Goal: Information Seeking & Learning: Find specific fact

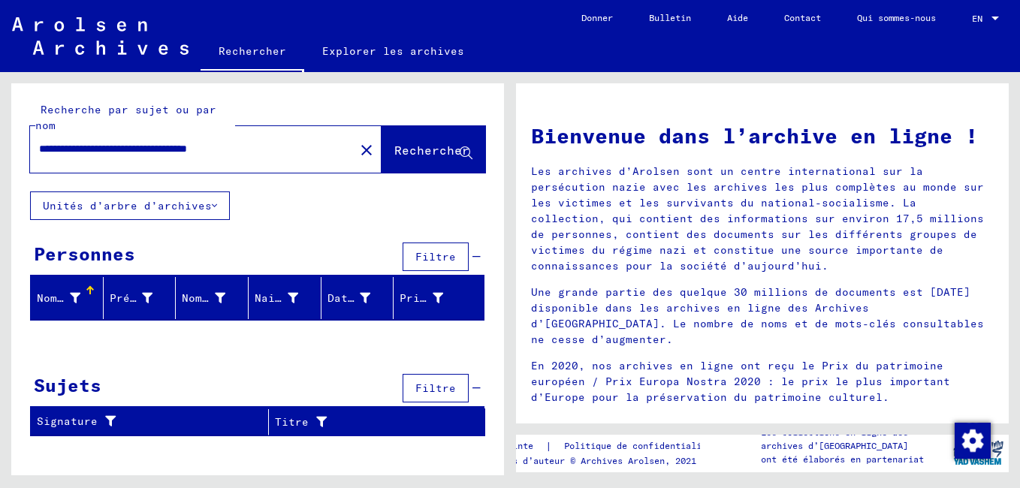
click at [72, 295] on font "Nom de famille" at bounding box center [84, 298] width 95 height 14
click at [146, 291] on div at bounding box center [147, 299] width 11 height 16
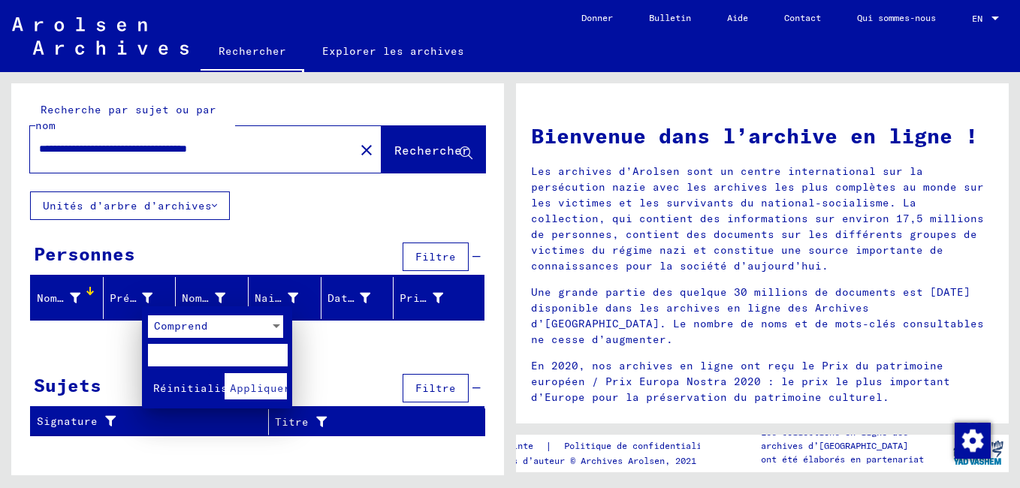
click at [185, 354] on input "text" at bounding box center [217, 355] width 139 height 23
type input "*****"
click at [267, 390] on span "Appliquer" at bounding box center [260, 388] width 61 height 14
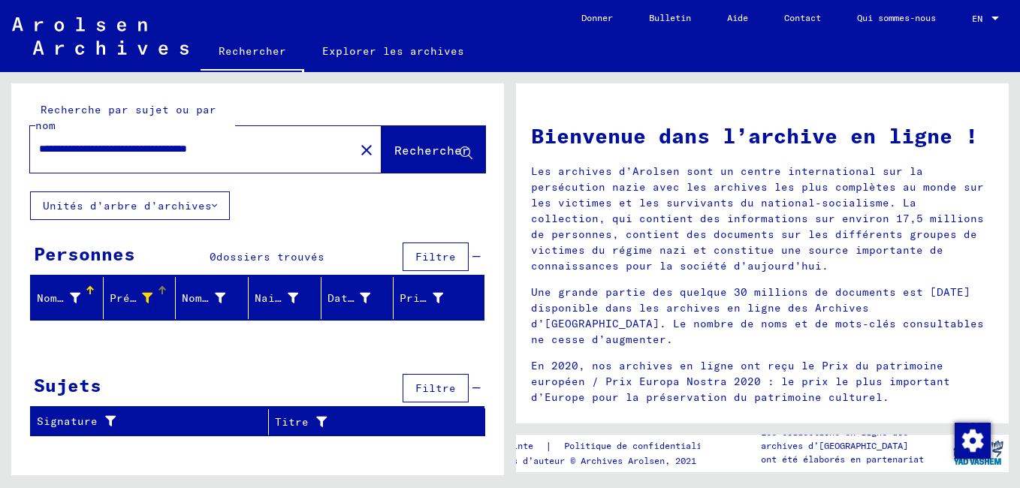
click at [76, 297] on font "Nom de famille" at bounding box center [84, 298] width 95 height 14
click at [226, 292] on div "Nom de jeune fille" at bounding box center [205, 299] width 47 height 16
click at [234, 287] on div at bounding box center [235, 287] width 2 height 2
click at [225, 297] on font "Nom de jeune fille" at bounding box center [242, 298] width 121 height 14
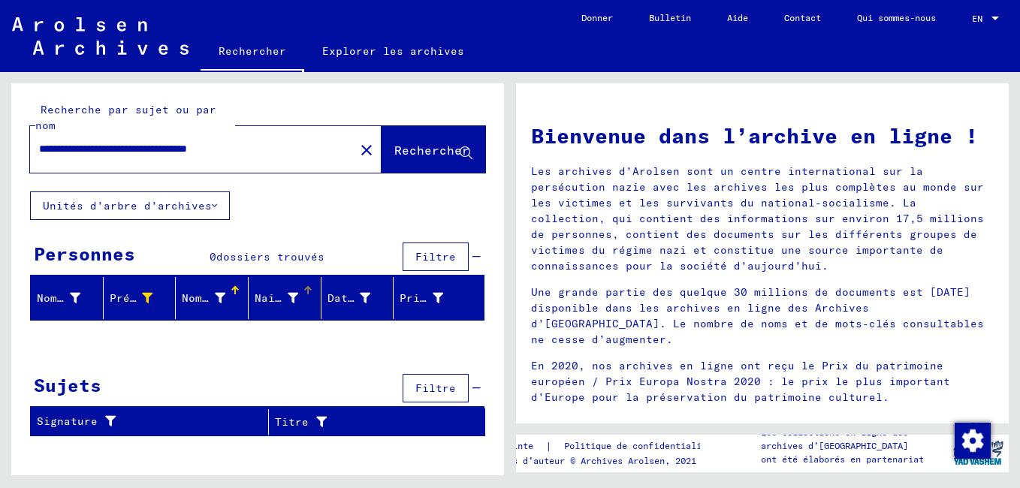
click at [274, 297] on font "Naissance" at bounding box center [285, 298] width 61 height 14
click at [350, 297] on font "Date de naissance" at bounding box center [384, 298] width 115 height 14
click at [411, 297] on font "Prisonnier #" at bounding box center [439, 298] width 81 height 14
click at [432, 254] on span "Filtre" at bounding box center [435, 257] width 41 height 14
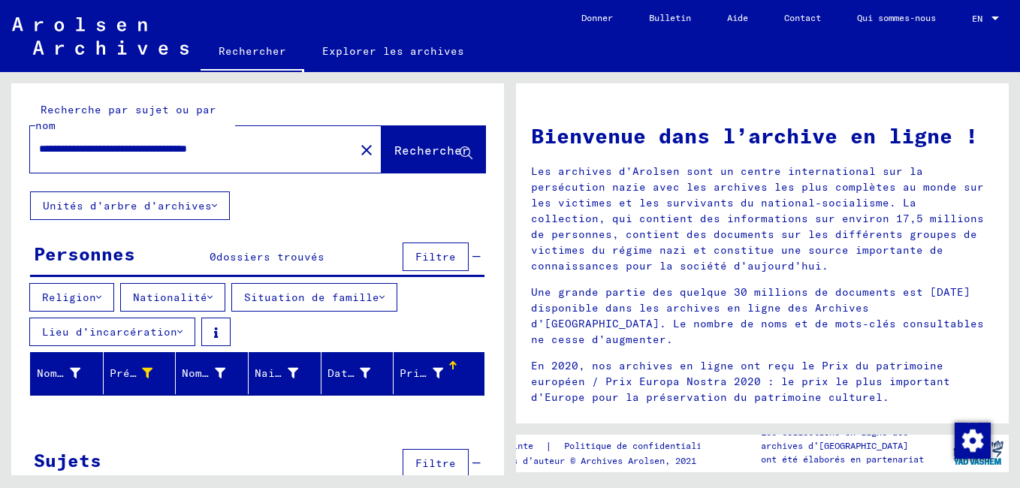
click at [90, 301] on font "Religion" at bounding box center [69, 298] width 54 height 14
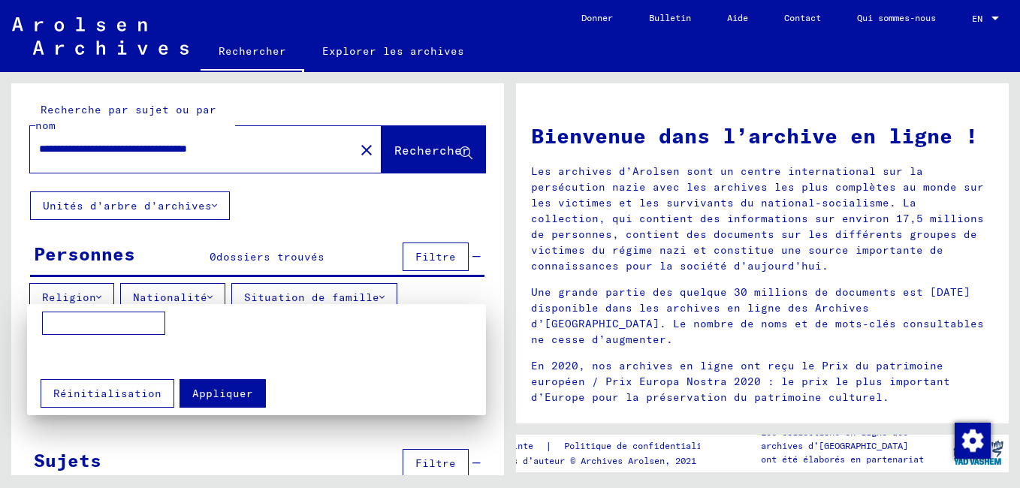
click at [86, 327] on input at bounding box center [103, 324] width 123 height 24
type input "*********"
click at [198, 399] on span "Appliquer" at bounding box center [222, 394] width 61 height 14
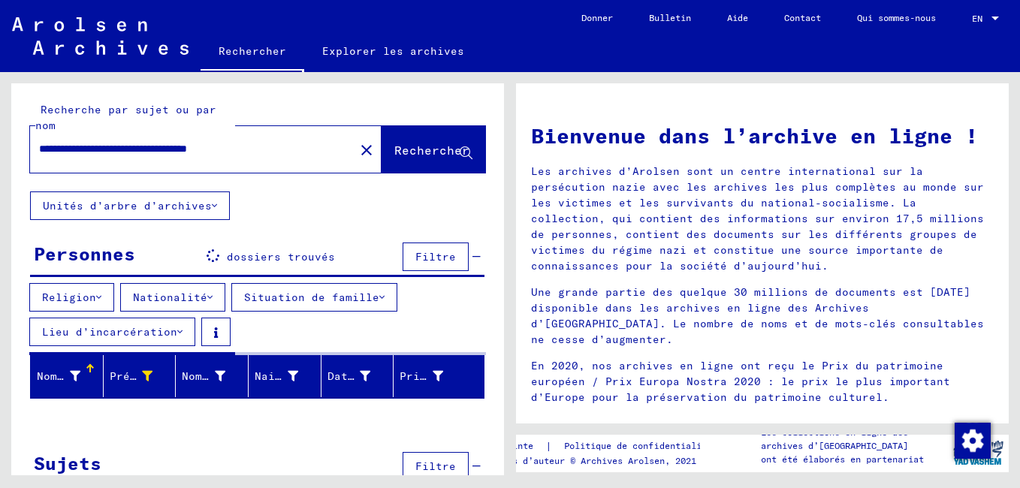
click at [173, 298] on font "Nationalité" at bounding box center [170, 298] width 74 height 14
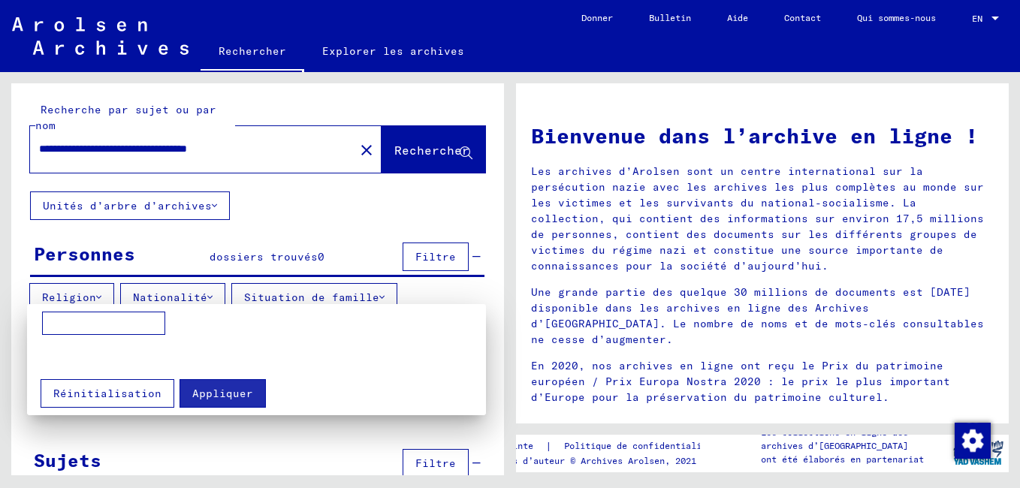
click at [139, 321] on input at bounding box center [103, 324] width 123 height 24
type input "*********"
click at [207, 390] on span "Appliquer" at bounding box center [222, 394] width 61 height 14
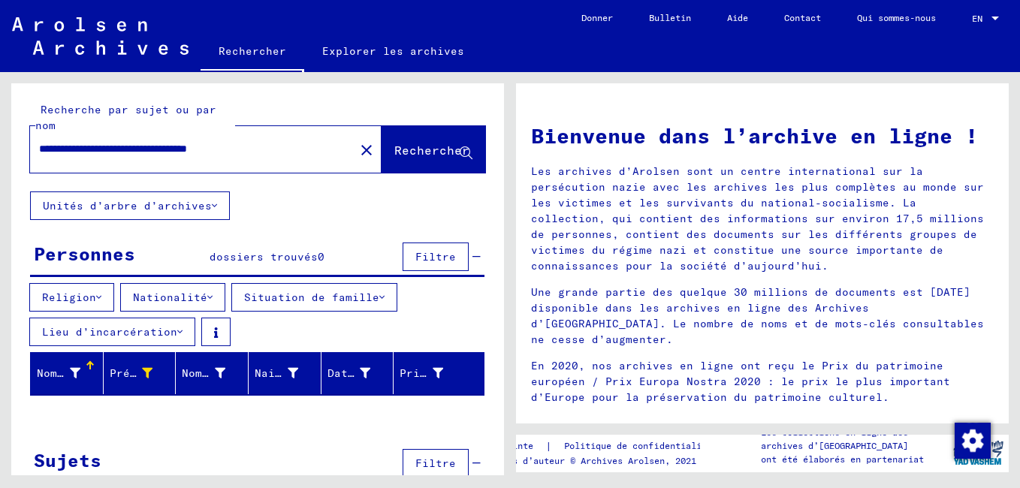
click at [315, 300] on font "Situation de famille" at bounding box center [311, 298] width 135 height 14
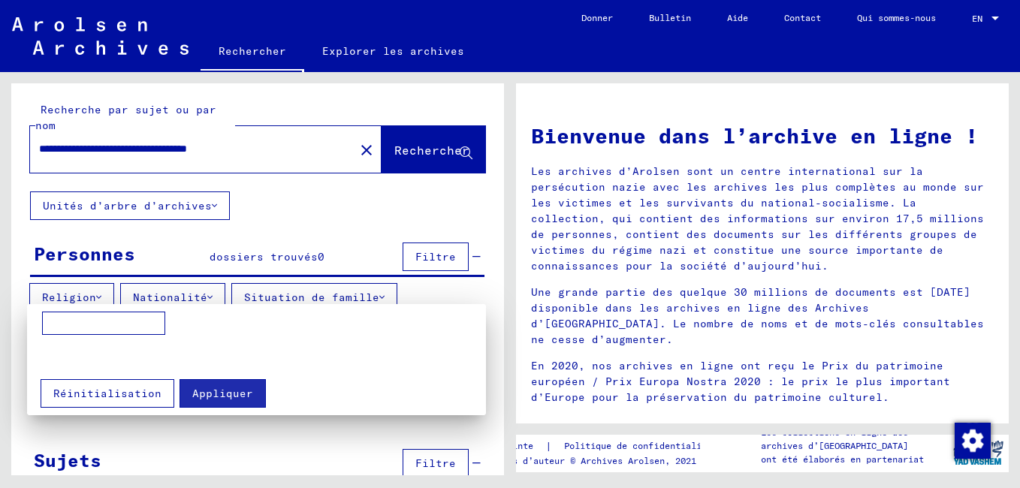
click at [77, 324] on input at bounding box center [103, 324] width 123 height 24
type input "**********"
click at [228, 394] on span "Appliquer" at bounding box center [222, 394] width 61 height 14
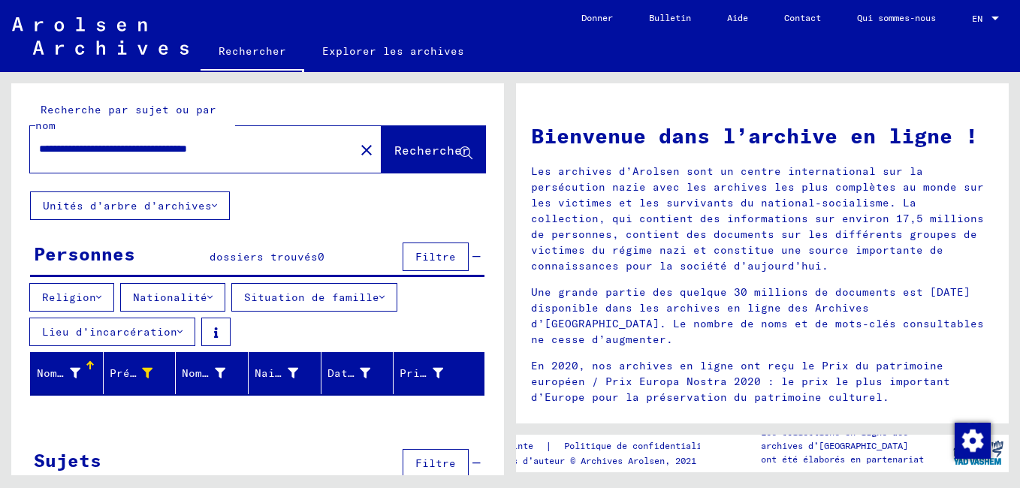
click at [186, 334] on button "Lieu d’incarcération" at bounding box center [112, 332] width 166 height 29
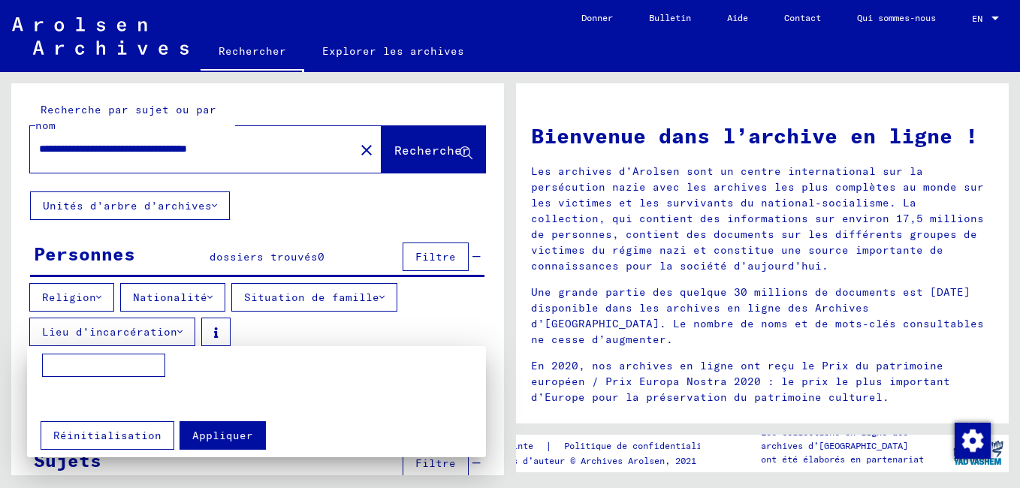
click at [126, 368] on input at bounding box center [103, 366] width 123 height 24
type input "*********"
click at [195, 433] on span "Appliquer" at bounding box center [222, 436] width 61 height 14
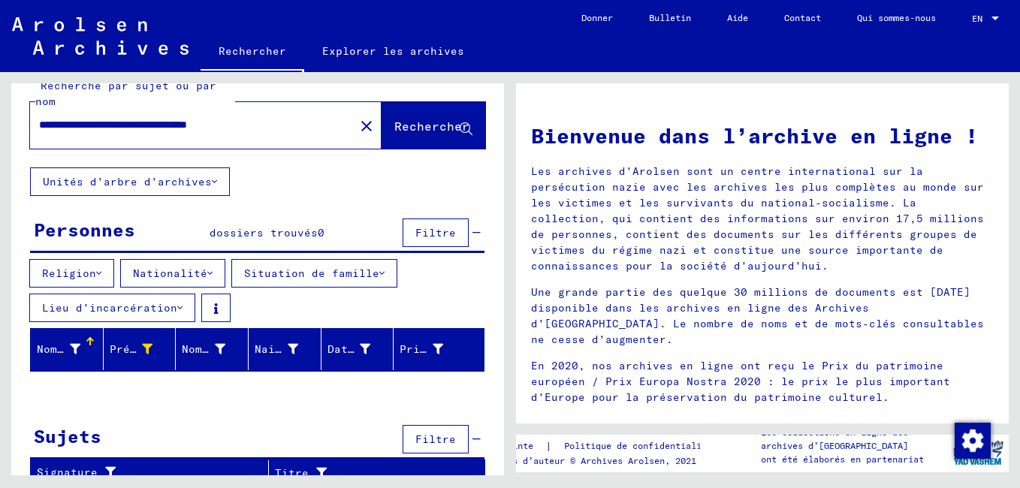
scroll to position [37, 0]
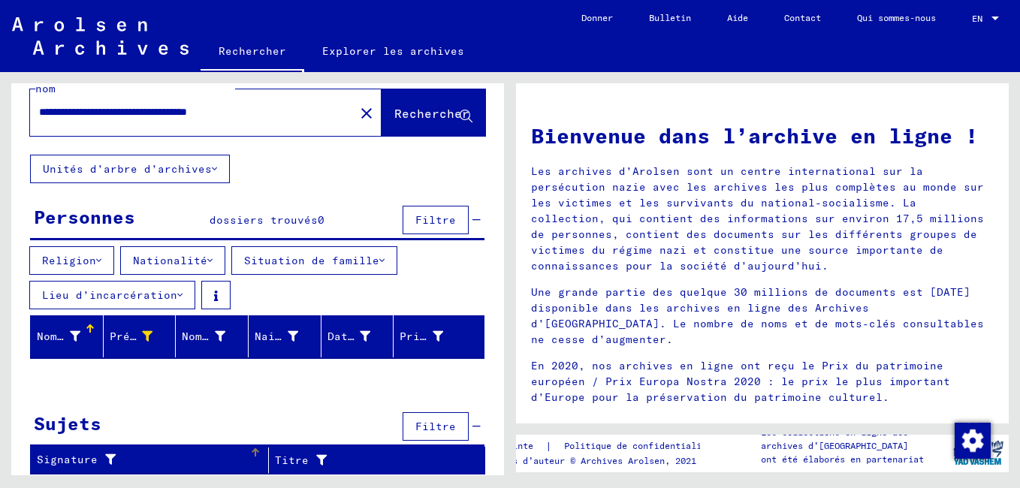
click at [142, 463] on div "Signature" at bounding box center [143, 460] width 213 height 16
click at [309, 457] on icon at bounding box center [318, 460] width 18 height 11
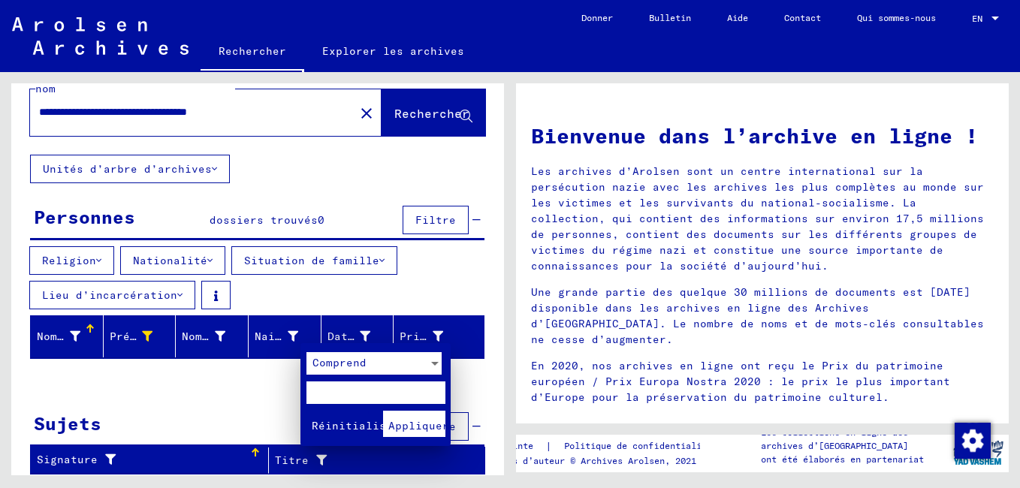
click at [255, 426] on div at bounding box center [510, 244] width 1020 height 488
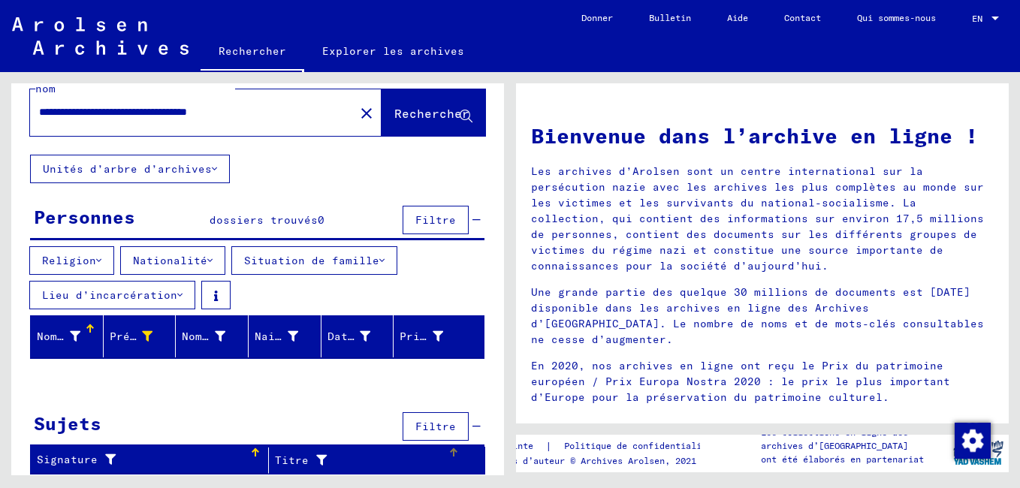
click at [309, 458] on icon at bounding box center [318, 460] width 18 height 11
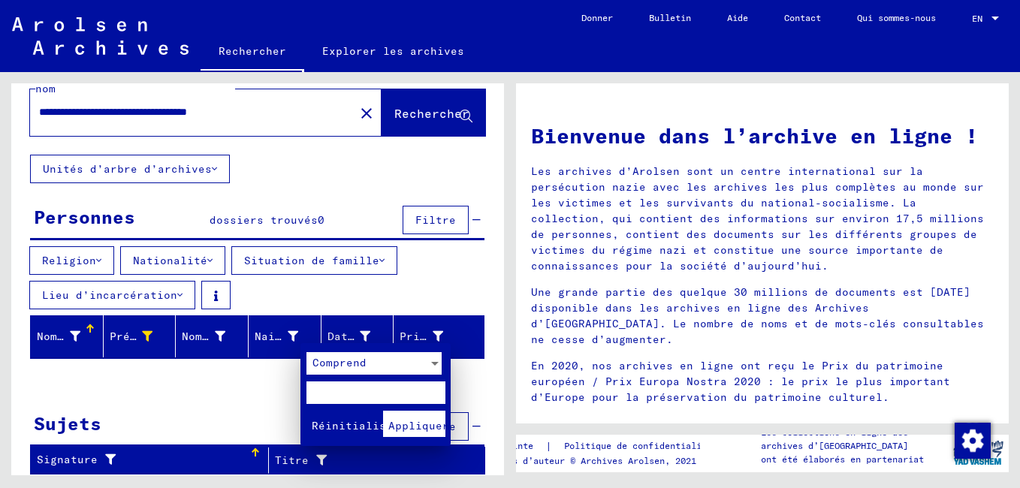
click at [318, 389] on input "text" at bounding box center [375, 392] width 139 height 23
type input "*******"
click at [397, 415] on button "Appliquer" at bounding box center [414, 424] width 62 height 26
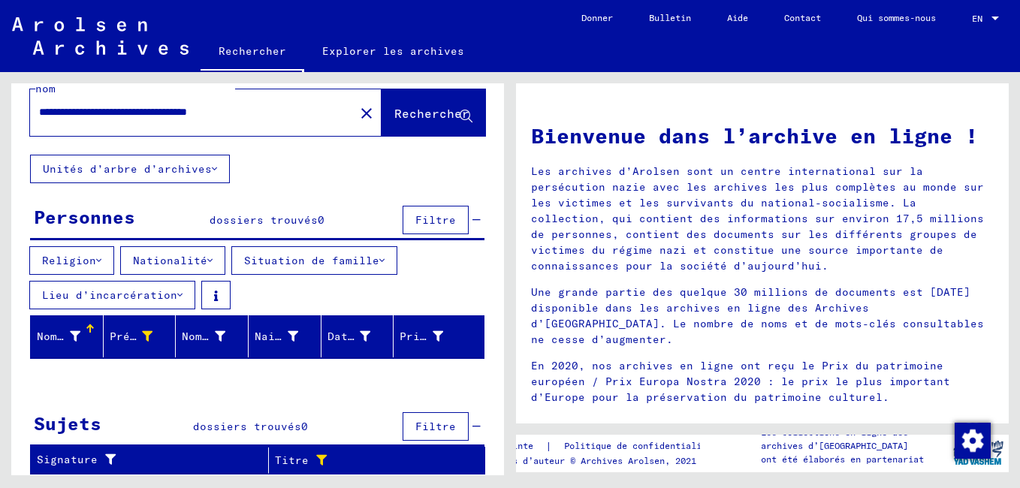
click at [405, 95] on button "Rechercher" at bounding box center [433, 112] width 104 height 47
click at [403, 114] on span "Rechercher" at bounding box center [431, 113] width 75 height 15
click at [298, 116] on input "**********" at bounding box center [187, 112] width 297 height 16
type input "*"
click at [412, 116] on span "Rechercher" at bounding box center [431, 113] width 75 height 15
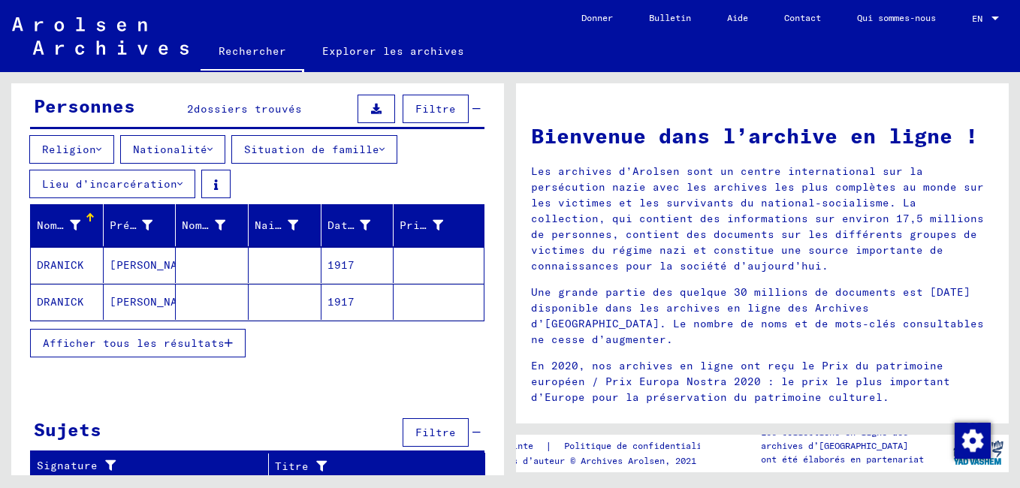
scroll to position [150, 0]
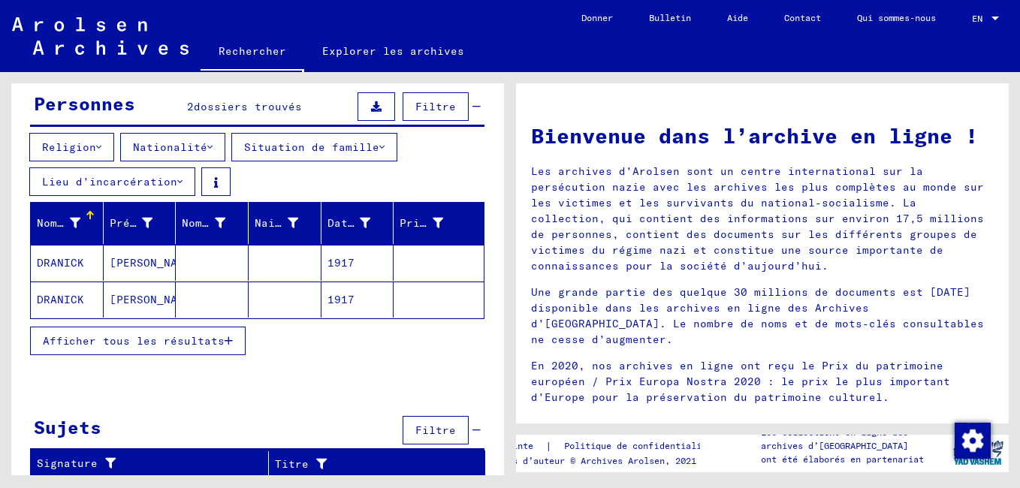
click at [162, 339] on span "Afficher tous les résultats" at bounding box center [134, 341] width 182 height 14
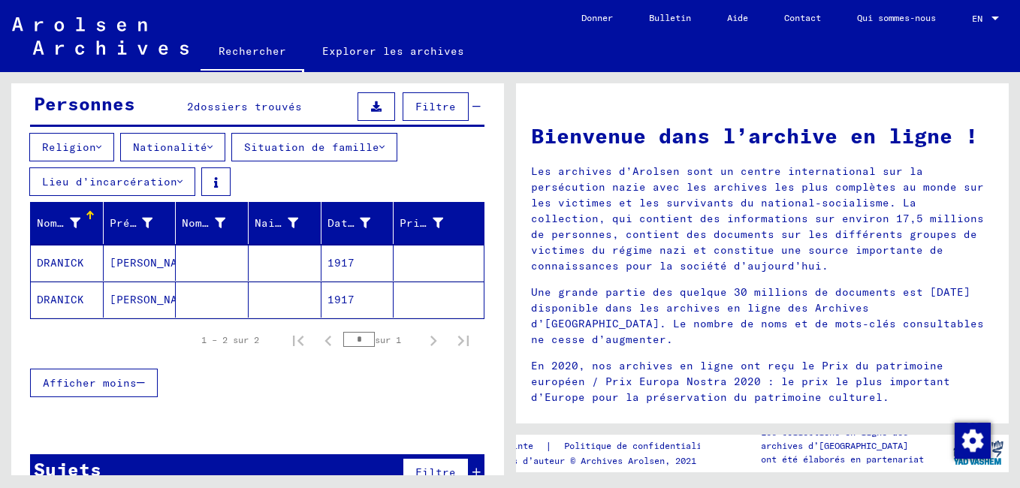
scroll to position [184, 0]
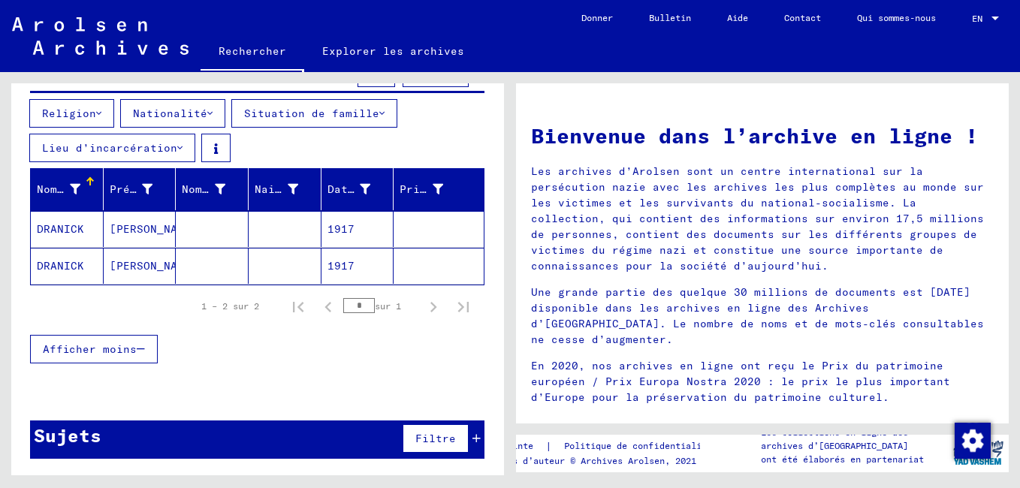
click at [437, 442] on span "Filtre" at bounding box center [435, 439] width 41 height 14
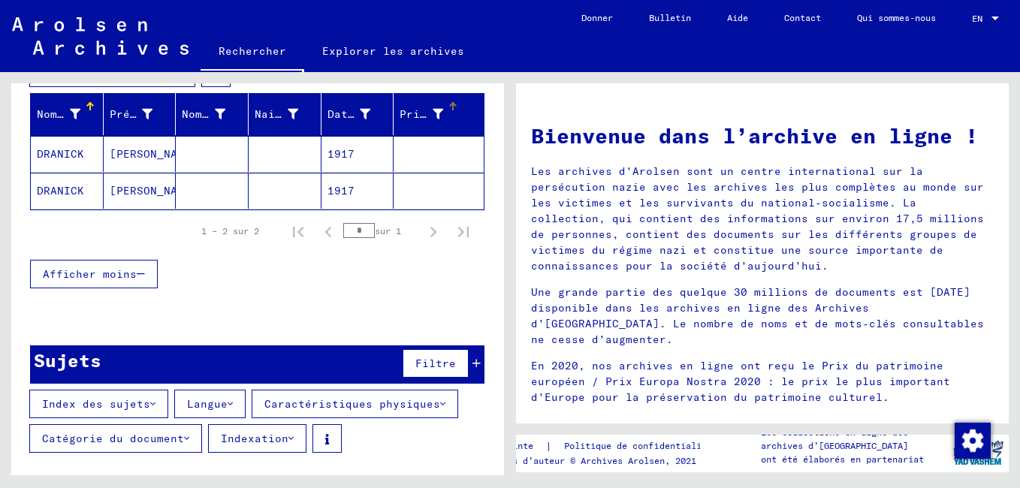
click at [405, 110] on font "Prisonnier #" at bounding box center [439, 114] width 81 height 14
click at [261, 113] on font "Naissance" at bounding box center [285, 114] width 61 height 14
click at [191, 116] on font "Nom de jeune fille" at bounding box center [242, 114] width 121 height 14
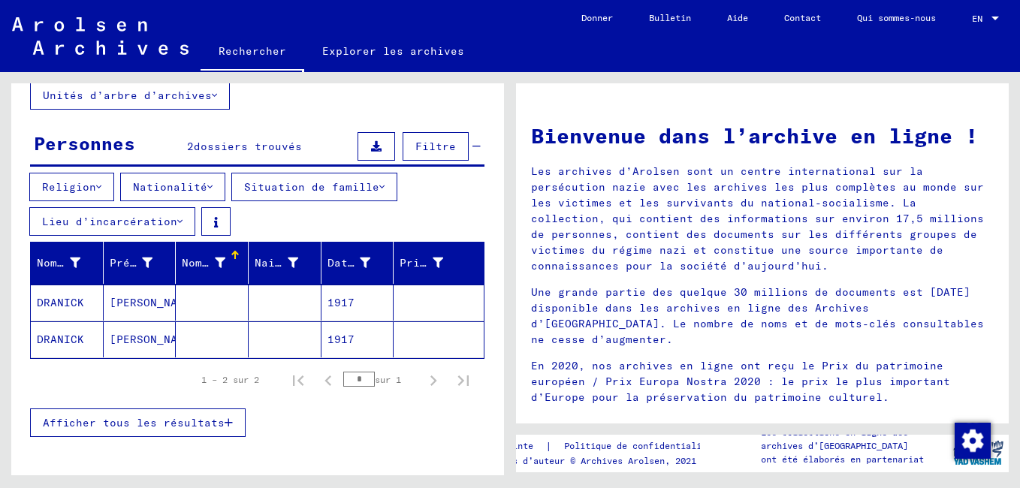
scroll to position [34, 0]
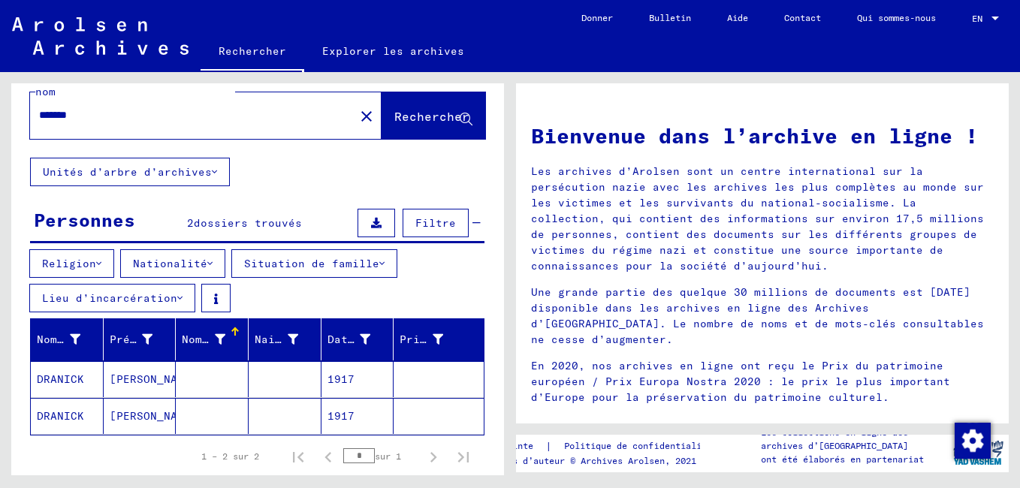
click at [67, 114] on input "*******" at bounding box center [187, 115] width 297 height 16
type input "********"
click at [430, 107] on button "Rechercher" at bounding box center [433, 115] width 104 height 47
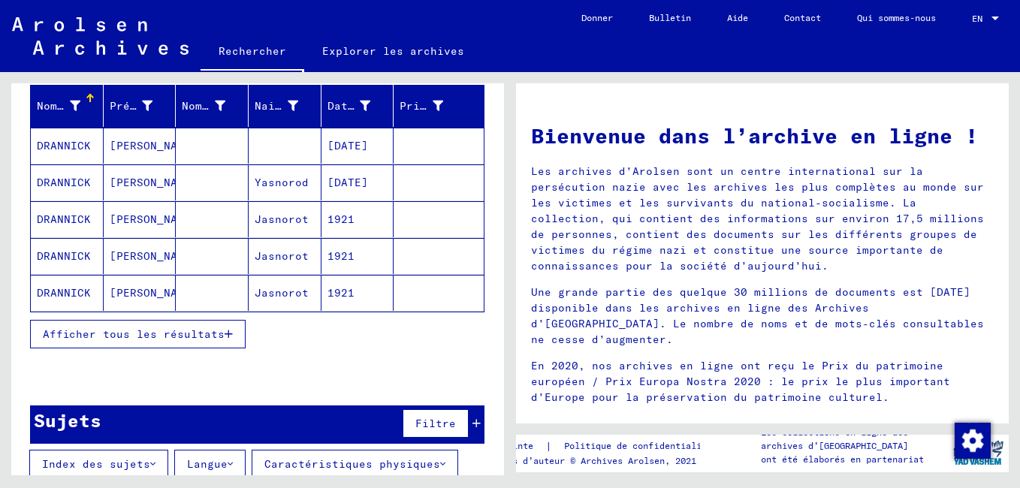
scroll to position [102, 0]
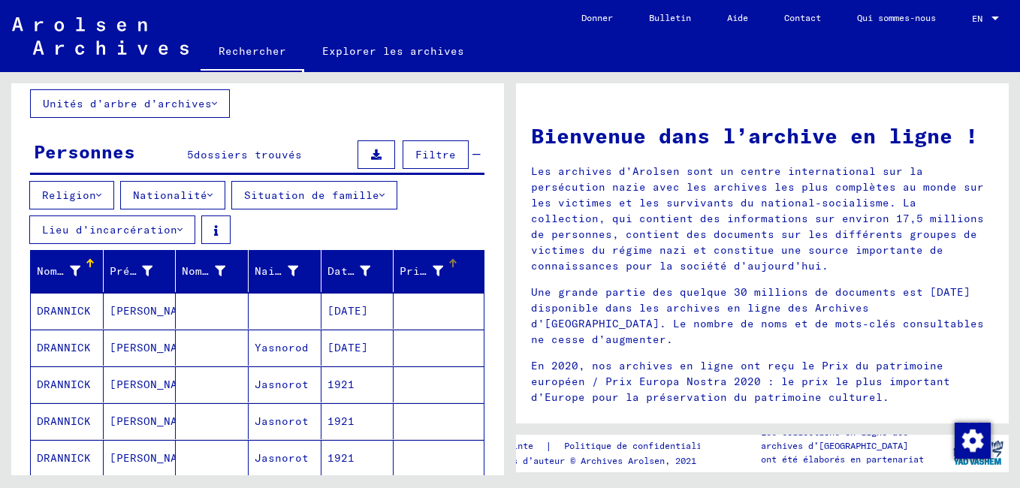
click at [422, 273] on font "Prisonnier #" at bounding box center [439, 271] width 81 height 14
click at [422, 271] on font "Prisonnier #" at bounding box center [439, 271] width 81 height 14
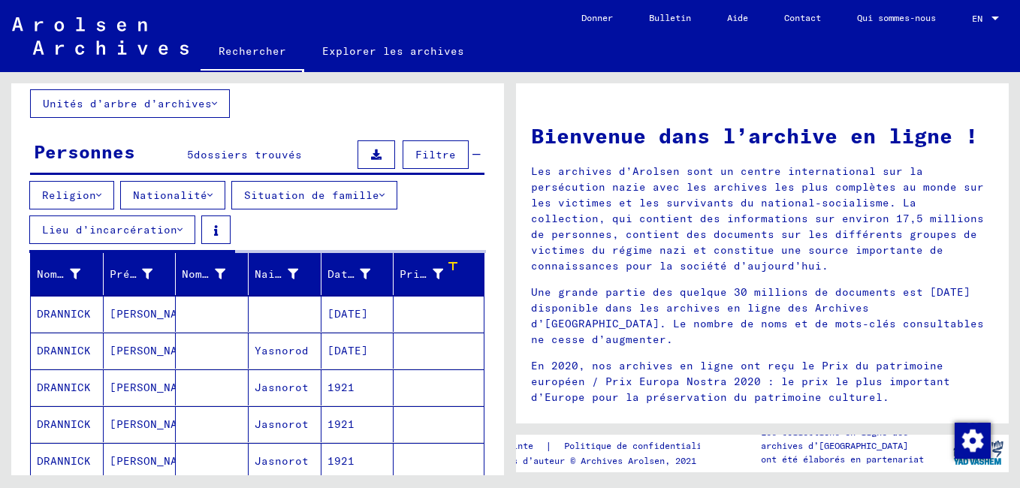
click at [422, 271] on font "Prisonnier #" at bounding box center [439, 274] width 81 height 14
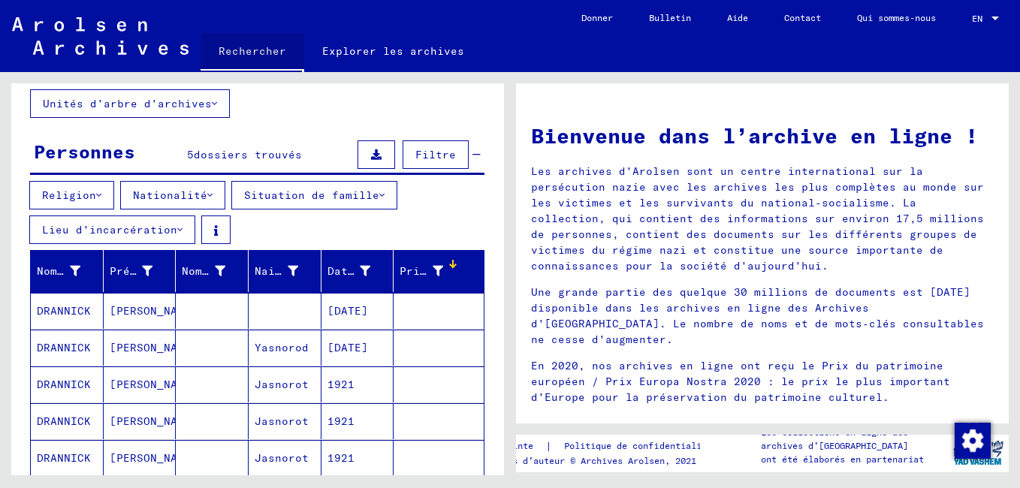
click at [257, 48] on link "Rechercher" at bounding box center [252, 52] width 104 height 39
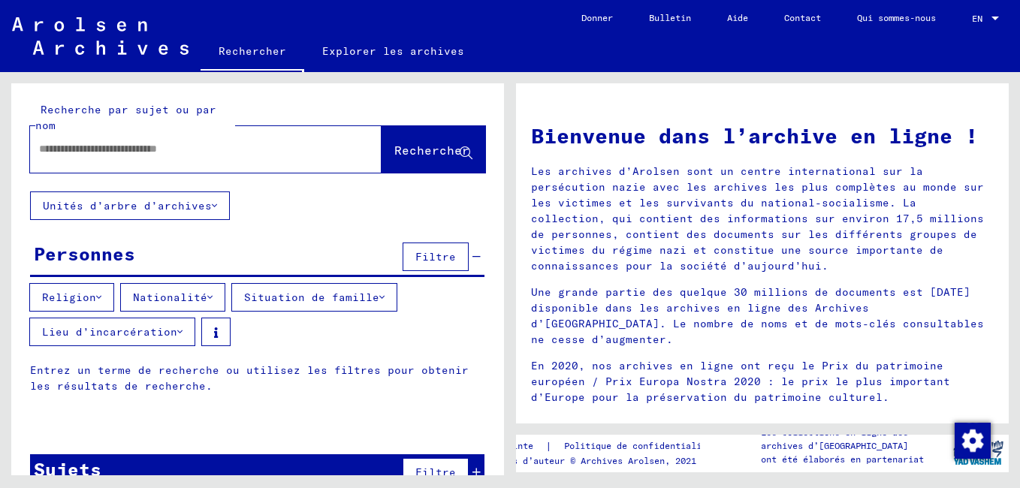
click at [144, 149] on input "text" at bounding box center [187, 149] width 297 height 16
click at [185, 203] on font "Unités d’arbre d’archives" at bounding box center [127, 206] width 169 height 14
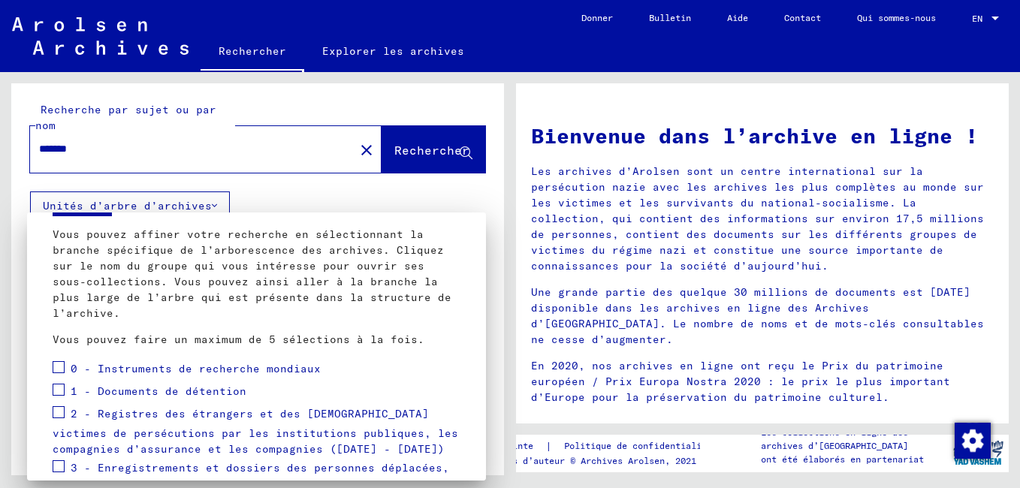
scroll to position [75, 0]
click at [62, 369] on span at bounding box center [59, 368] width 12 height 12
click at [63, 393] on span at bounding box center [59, 390] width 12 height 12
click at [60, 415] on span at bounding box center [59, 413] width 12 height 12
click at [59, 467] on span at bounding box center [59, 467] width 12 height 12
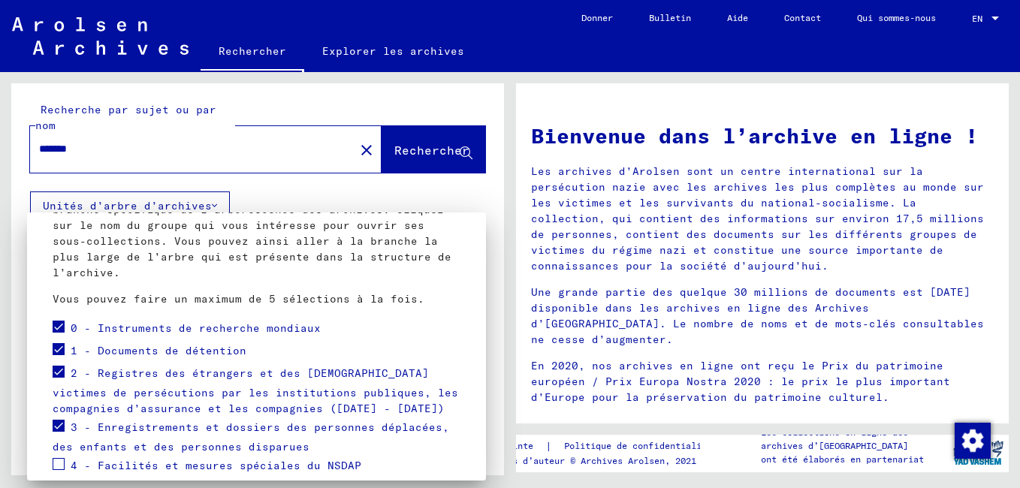
scroll to position [150, 0]
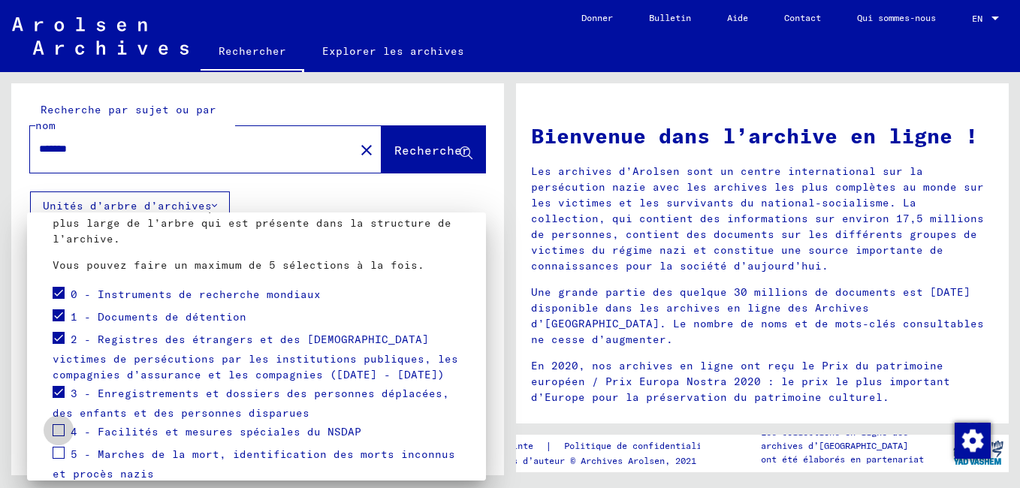
click at [58, 430] on span at bounding box center [59, 430] width 12 height 12
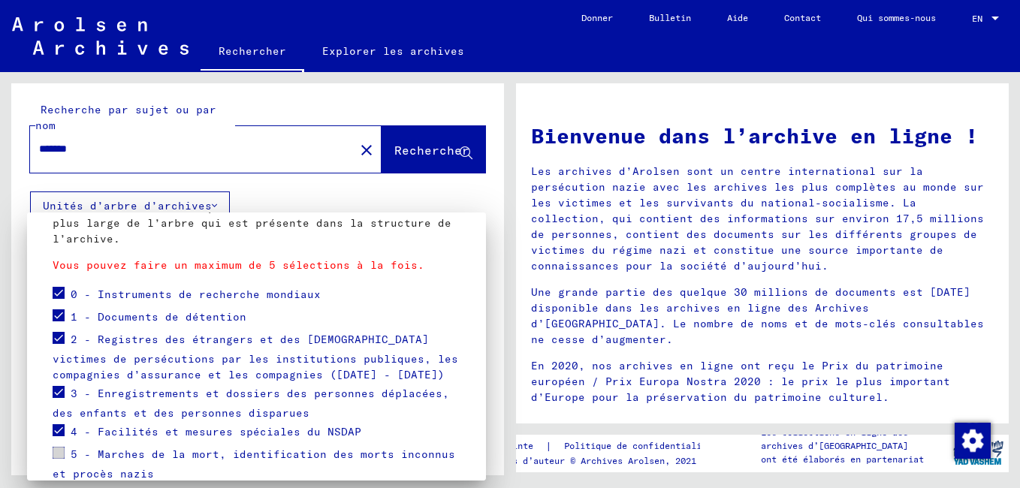
click at [403, 146] on div at bounding box center [510, 244] width 1020 height 488
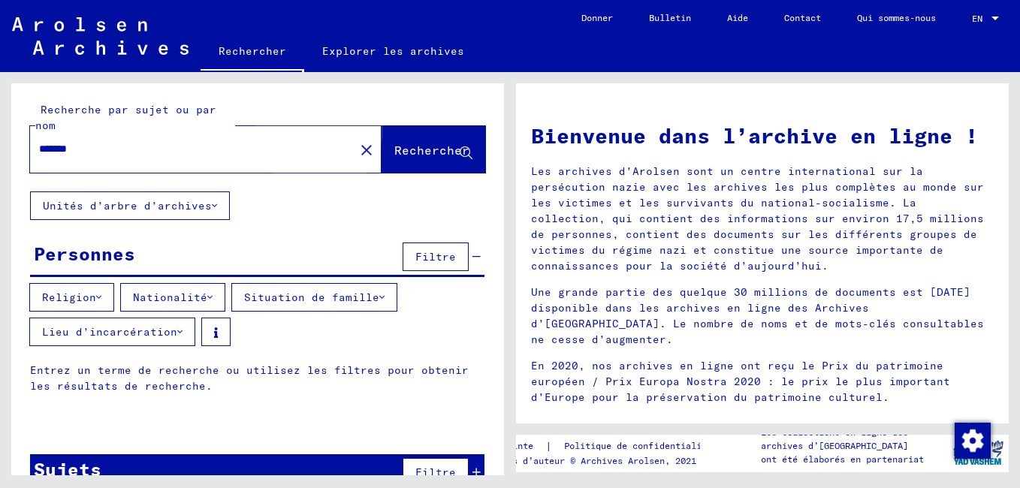
click at [399, 149] on span "Rechercher" at bounding box center [431, 150] width 75 height 15
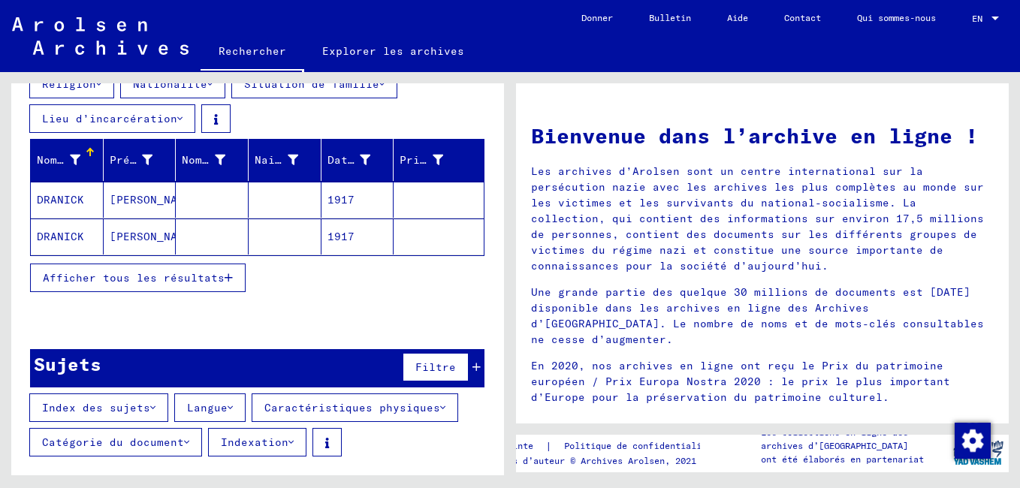
scroll to position [217, 0]
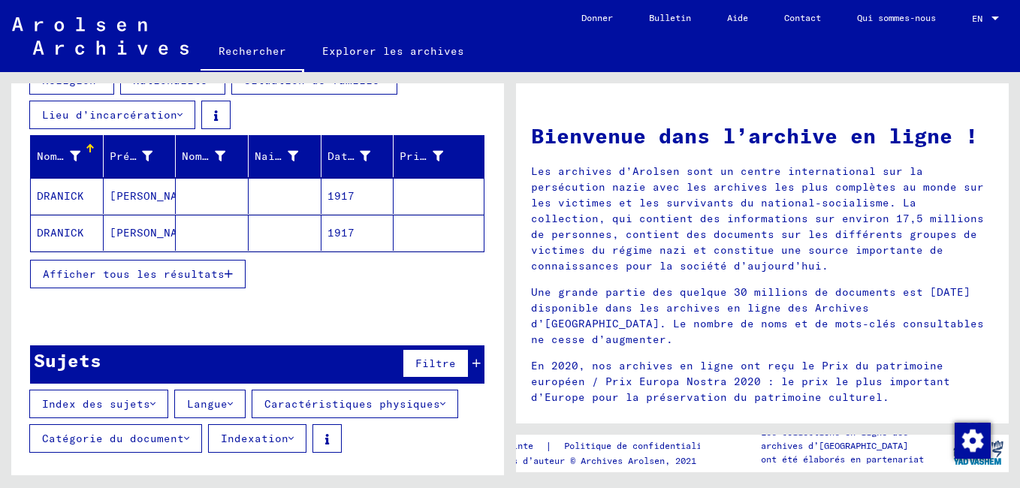
click at [166, 273] on span "Afficher tous les résultats" at bounding box center [134, 274] width 182 height 14
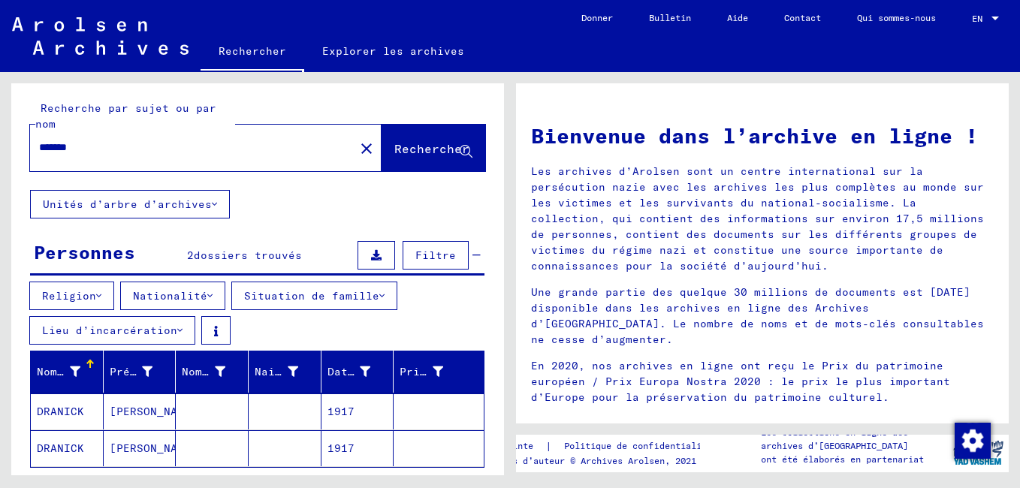
scroll to position [0, 0]
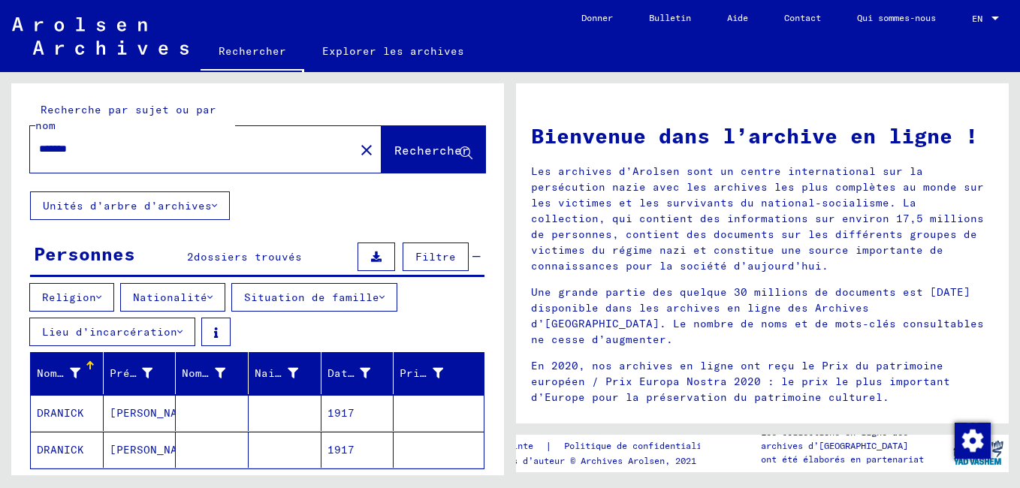
click at [216, 206] on icon at bounding box center [214, 205] width 5 height 11
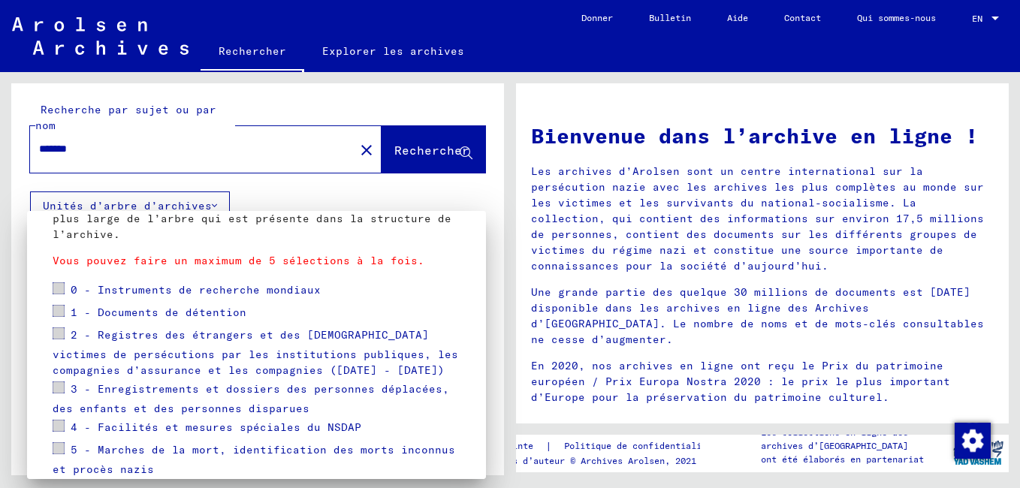
scroll to position [225, 0]
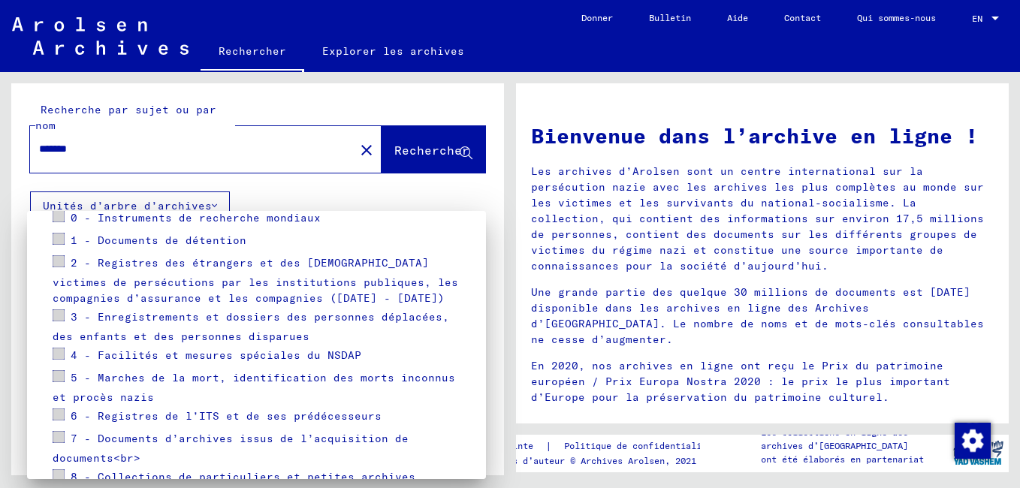
click at [59, 375] on span at bounding box center [59, 376] width 12 height 12
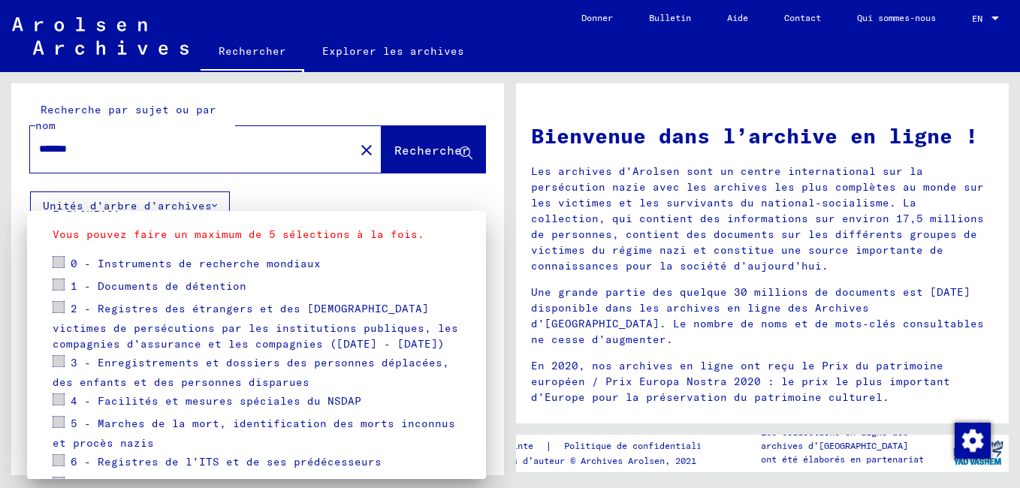
scroll to position [74, 0]
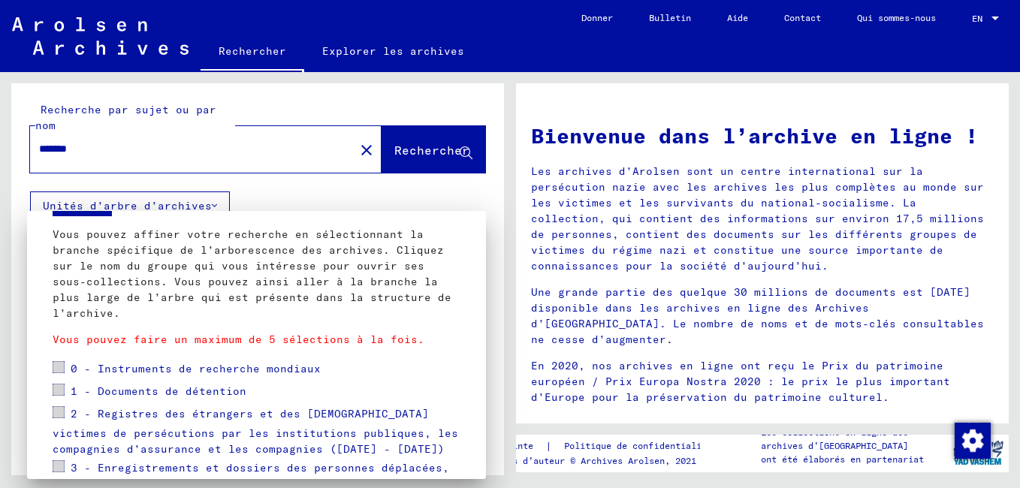
click at [360, 379] on mat-tree-node "0 - Instruments de recherche mondiaux" at bounding box center [257, 369] width 408 height 23
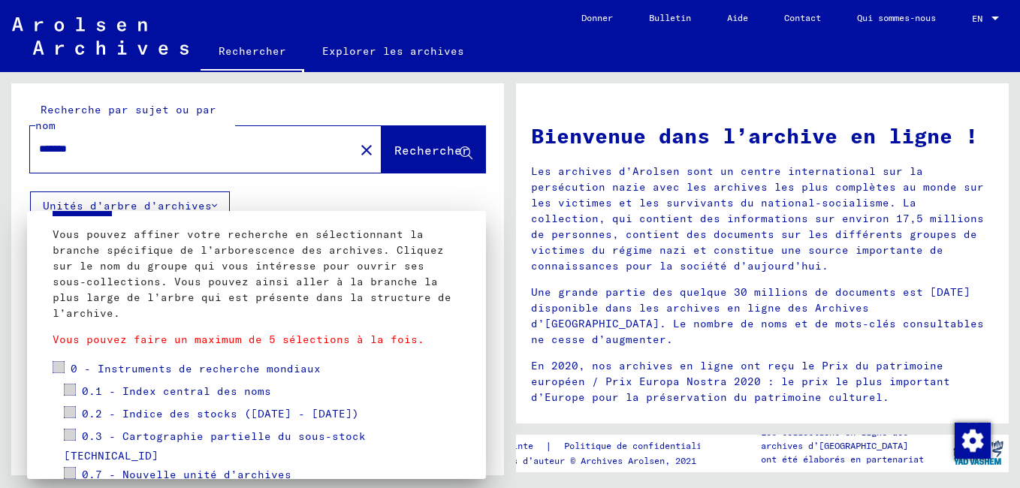
click at [69, 388] on span at bounding box center [70, 390] width 12 height 12
click at [406, 382] on mat-tree-node "0.1 - Index central des noms" at bounding box center [257, 392] width 408 height 23
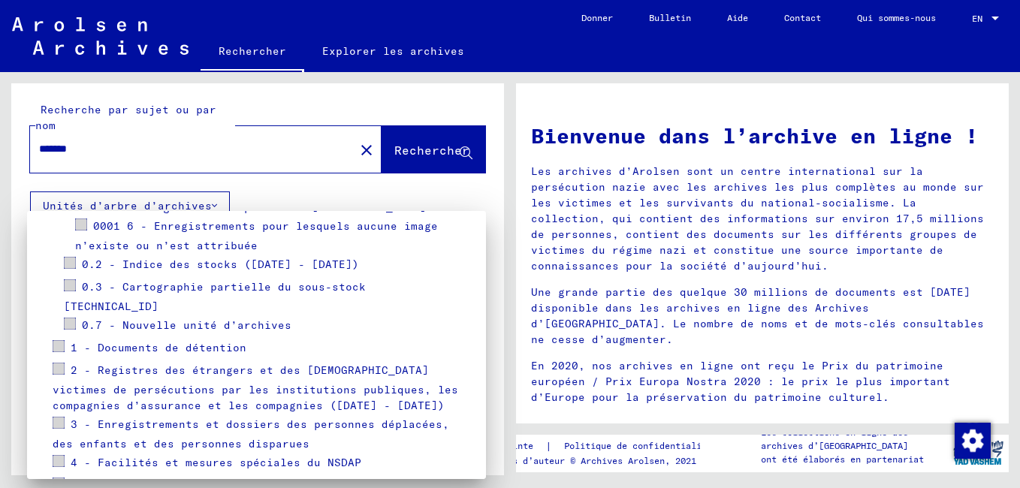
scroll to position [651, 0]
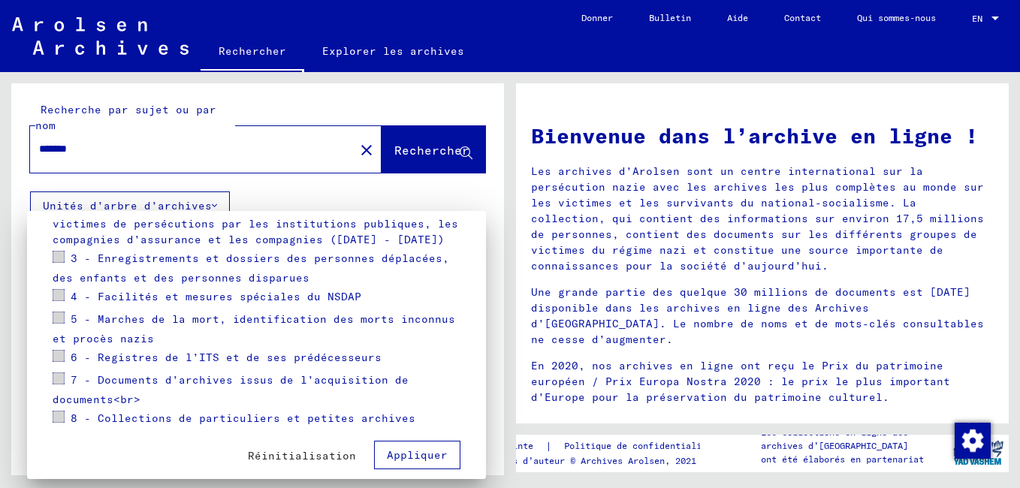
click at [197, 430] on div "Réinitialisation Appliquer" at bounding box center [257, 449] width 408 height 39
click at [417, 147] on div at bounding box center [510, 244] width 1020 height 488
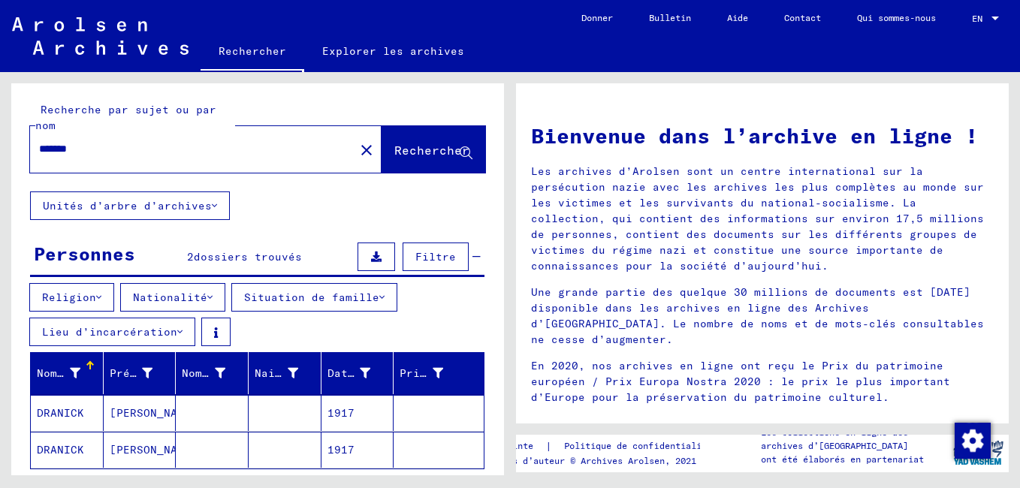
click at [418, 147] on span "Rechercher" at bounding box center [431, 150] width 75 height 15
click at [246, 154] on input "*******" at bounding box center [187, 149] width 297 height 16
click at [392, 142] on button "Rechercher" at bounding box center [433, 149] width 104 height 47
click at [71, 152] on input "********" at bounding box center [187, 149] width 297 height 16
type input "*******"
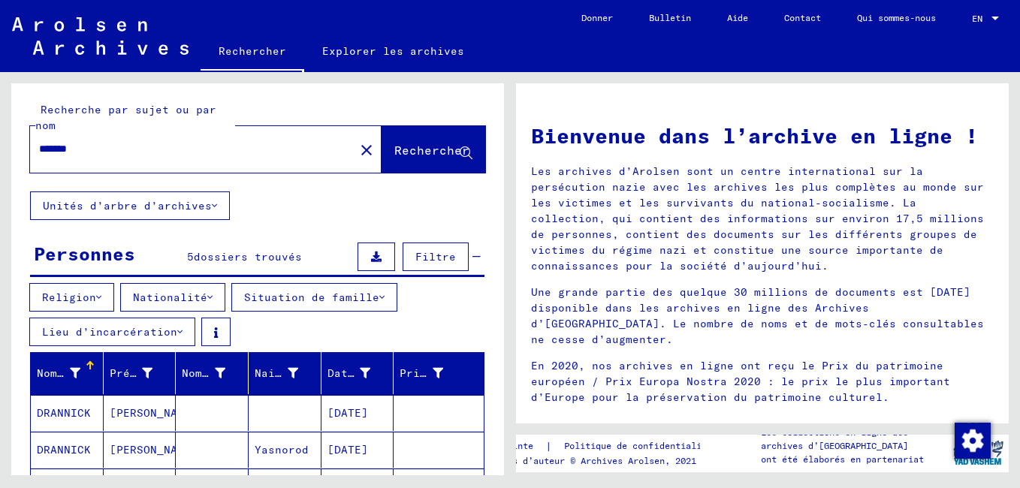
click at [229, 259] on span "dossiers trouvés" at bounding box center [248, 257] width 108 height 14
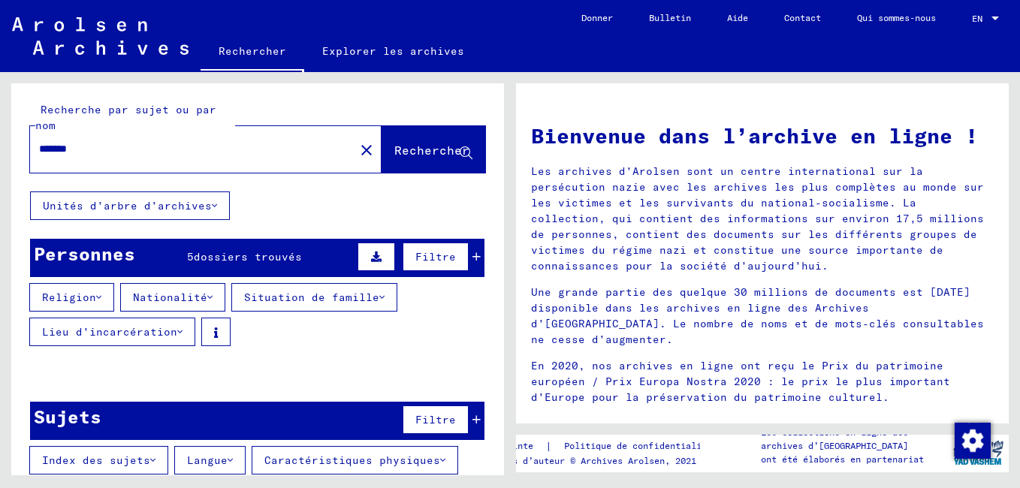
click at [359, 255] on button at bounding box center [376, 257] width 38 height 29
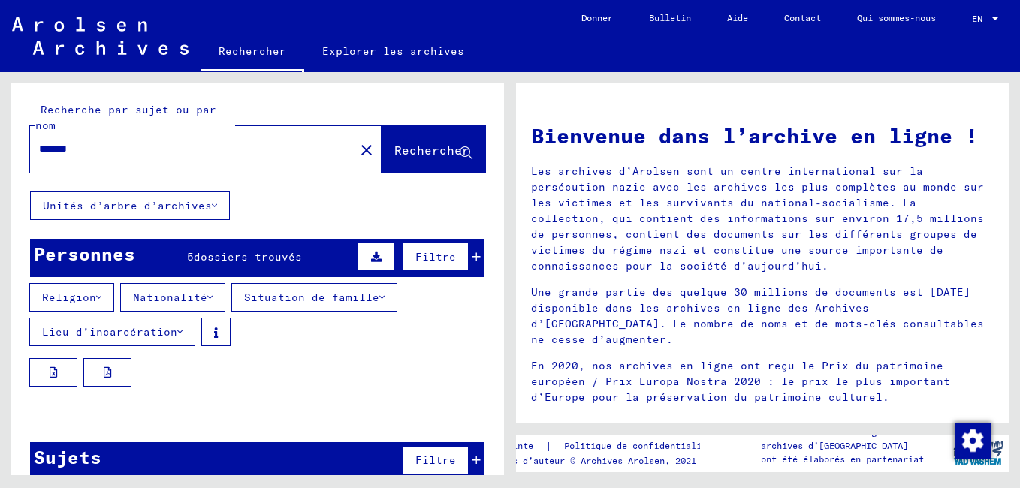
click at [416, 258] on span "Filtre" at bounding box center [435, 257] width 41 height 14
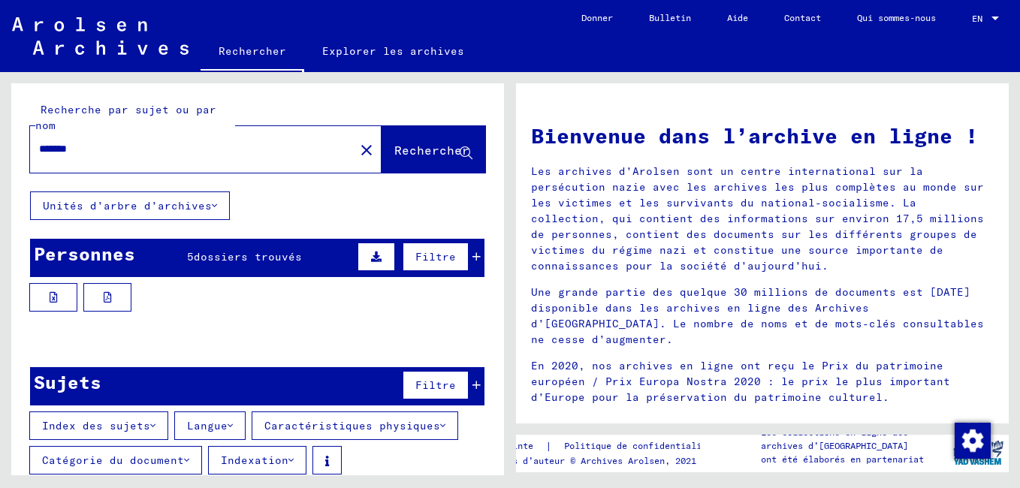
click at [181, 206] on font "Unités d’arbre d’archives" at bounding box center [127, 206] width 169 height 14
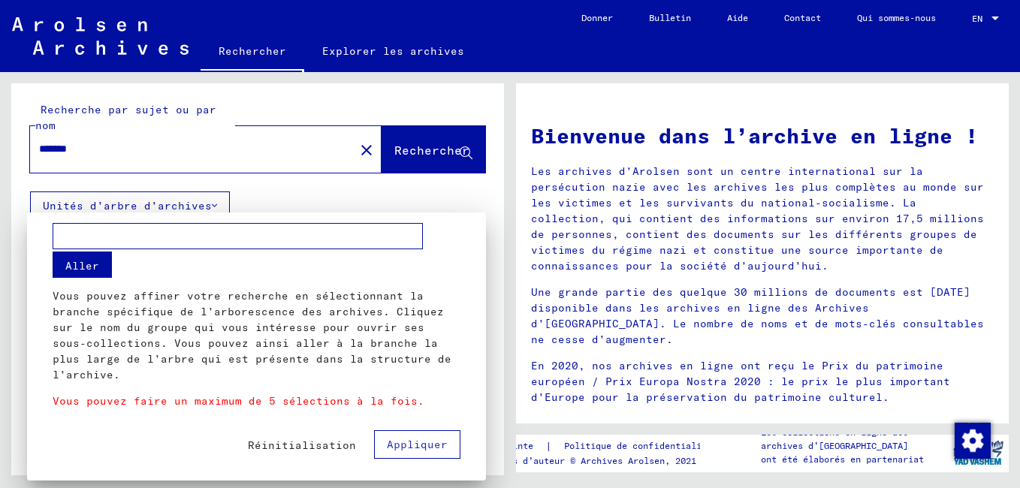
scroll to position [18, 0]
